Goal: Task Accomplishment & Management: Book appointment/travel/reservation

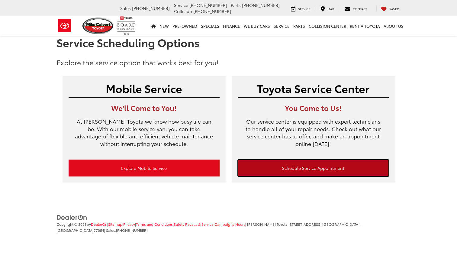
drag, startPoint x: 0, startPoint y: 0, endPoint x: 291, endPoint y: 168, distance: 336.2
click at [291, 168] on link "Schedule Service Appointment" at bounding box center [313, 167] width 151 height 17
click at [281, 172] on link "Schedule Service Appointment" at bounding box center [313, 167] width 151 height 17
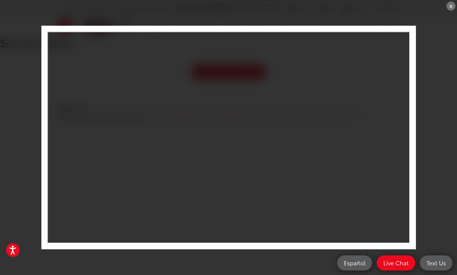
click at [37, 20] on div "×" at bounding box center [228, 137] width 457 height 275
